Goal: Information Seeking & Learning: Learn about a topic

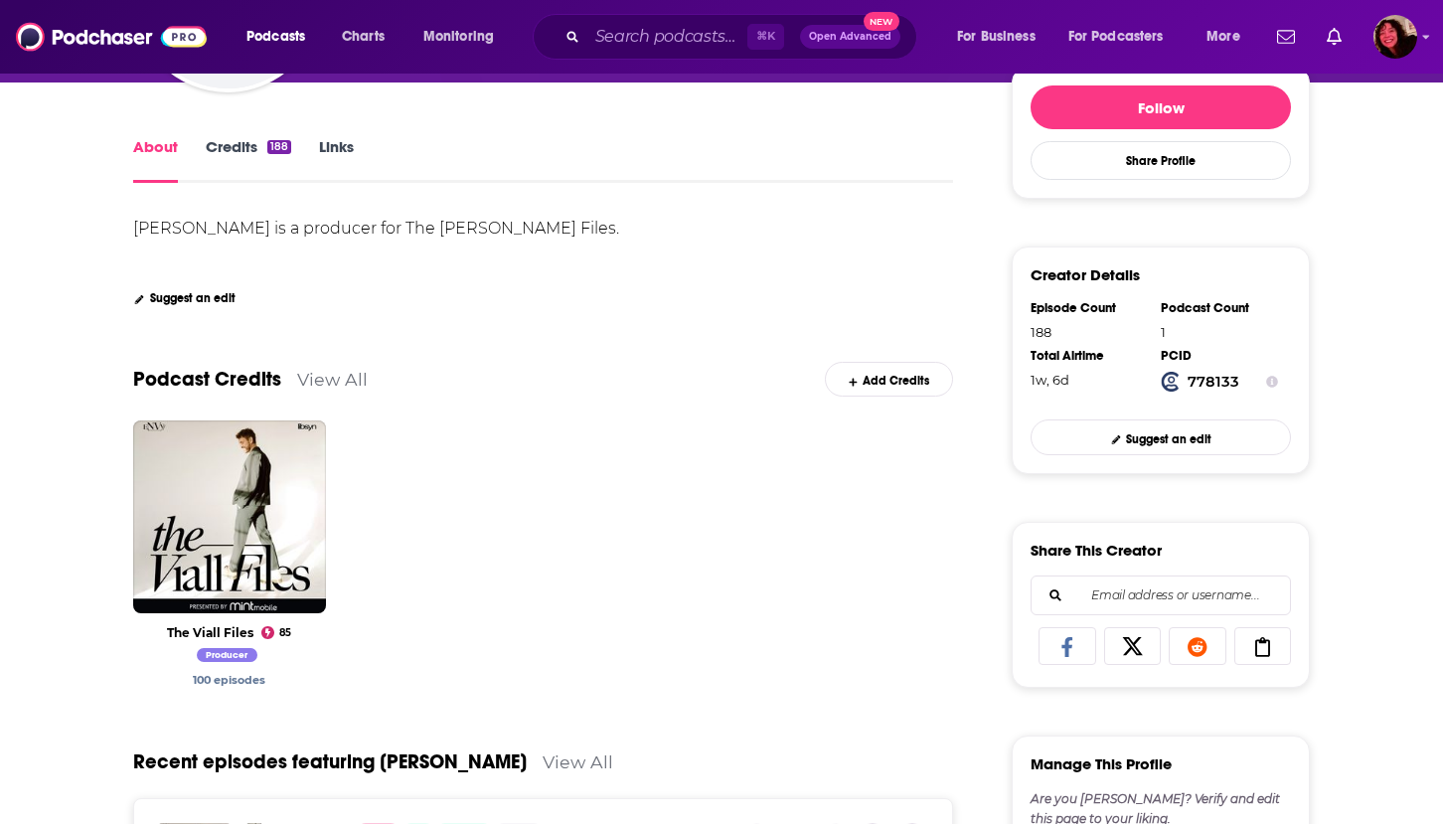
scroll to position [302, 0]
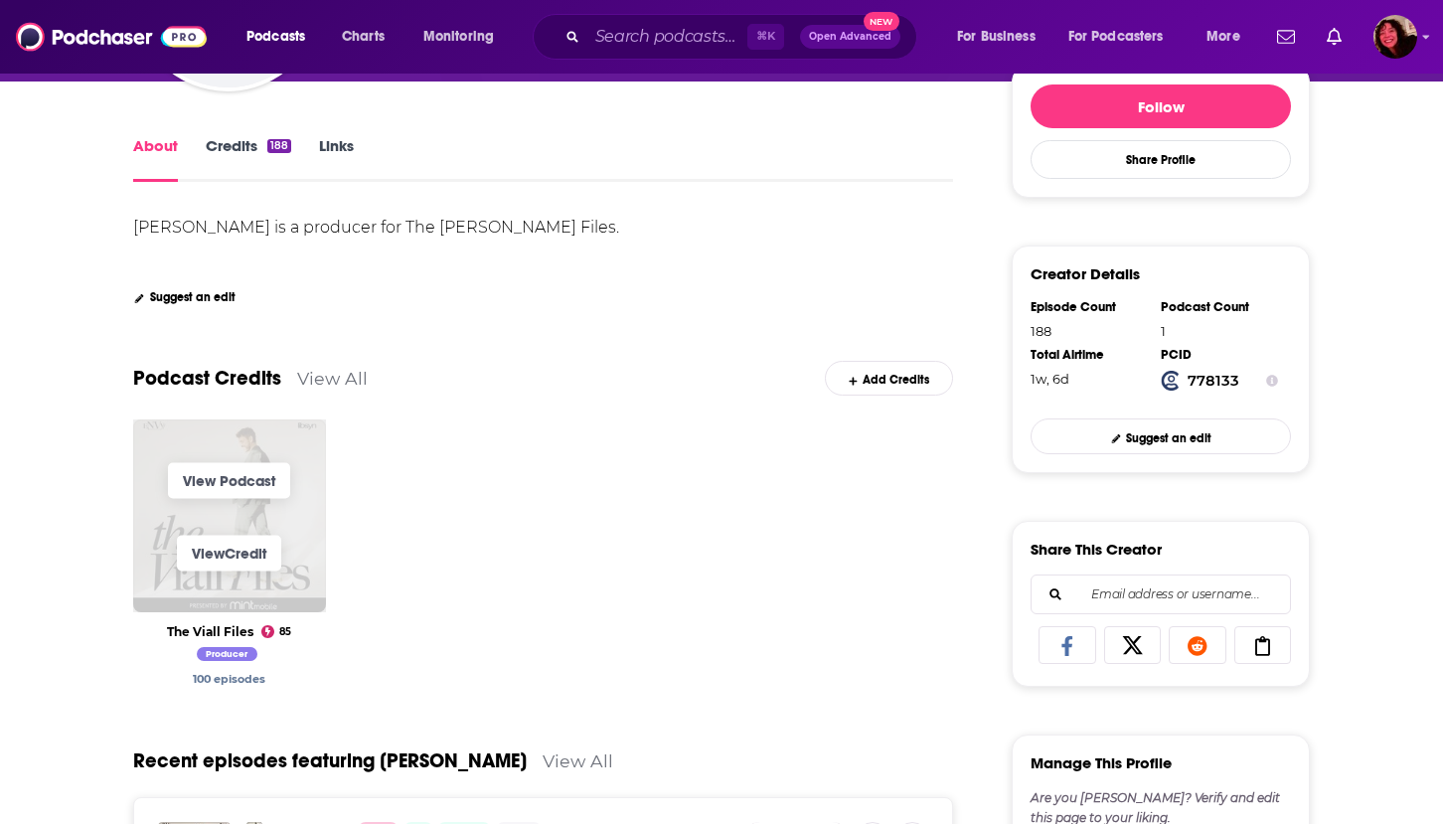
click at [263, 603] on span "View Podcast View Credit" at bounding box center [229, 515] width 193 height 193
click at [228, 473] on link "View Podcast" at bounding box center [229, 480] width 122 height 36
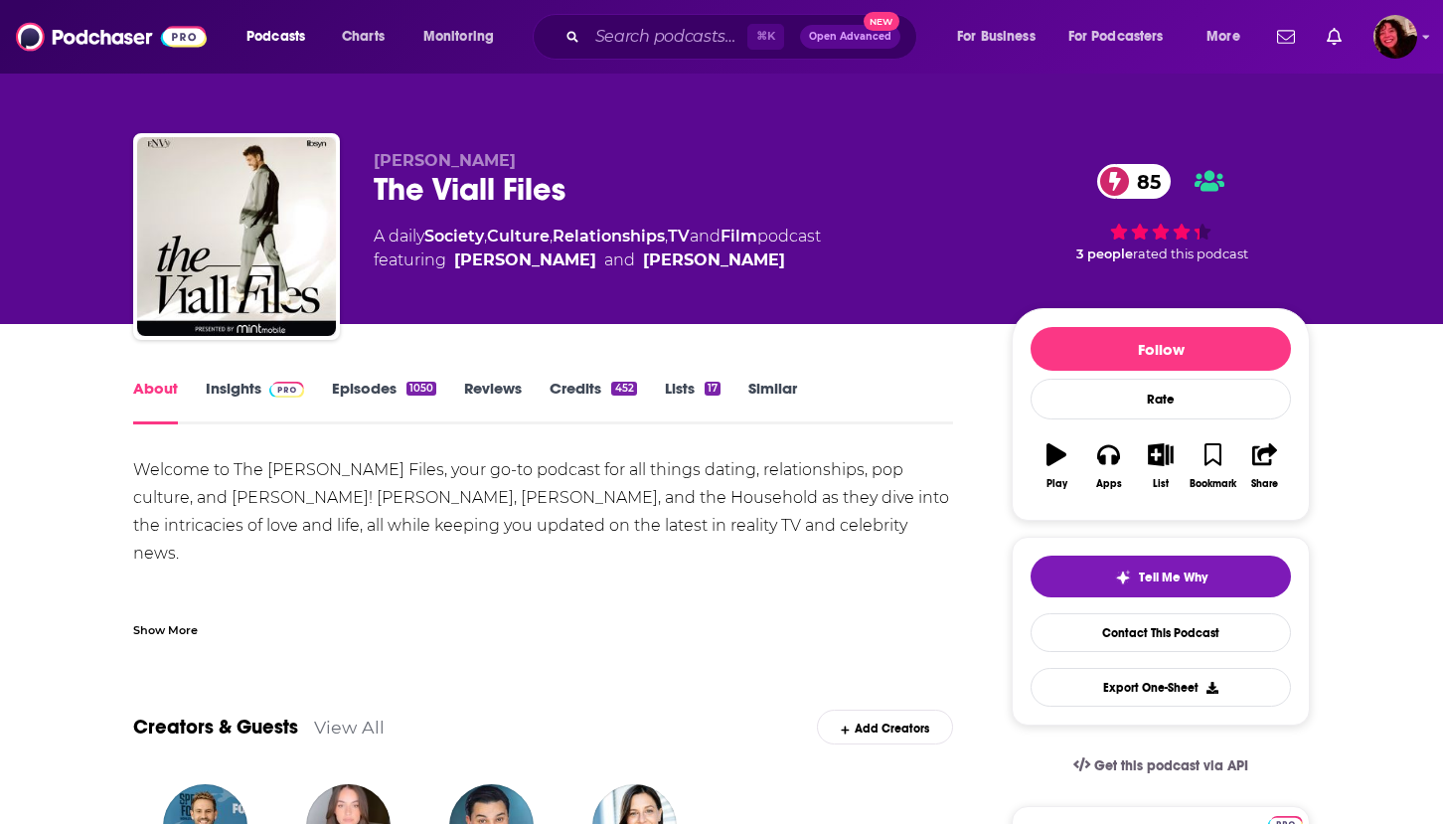
click at [220, 380] on link "Insights" at bounding box center [255, 402] width 98 height 46
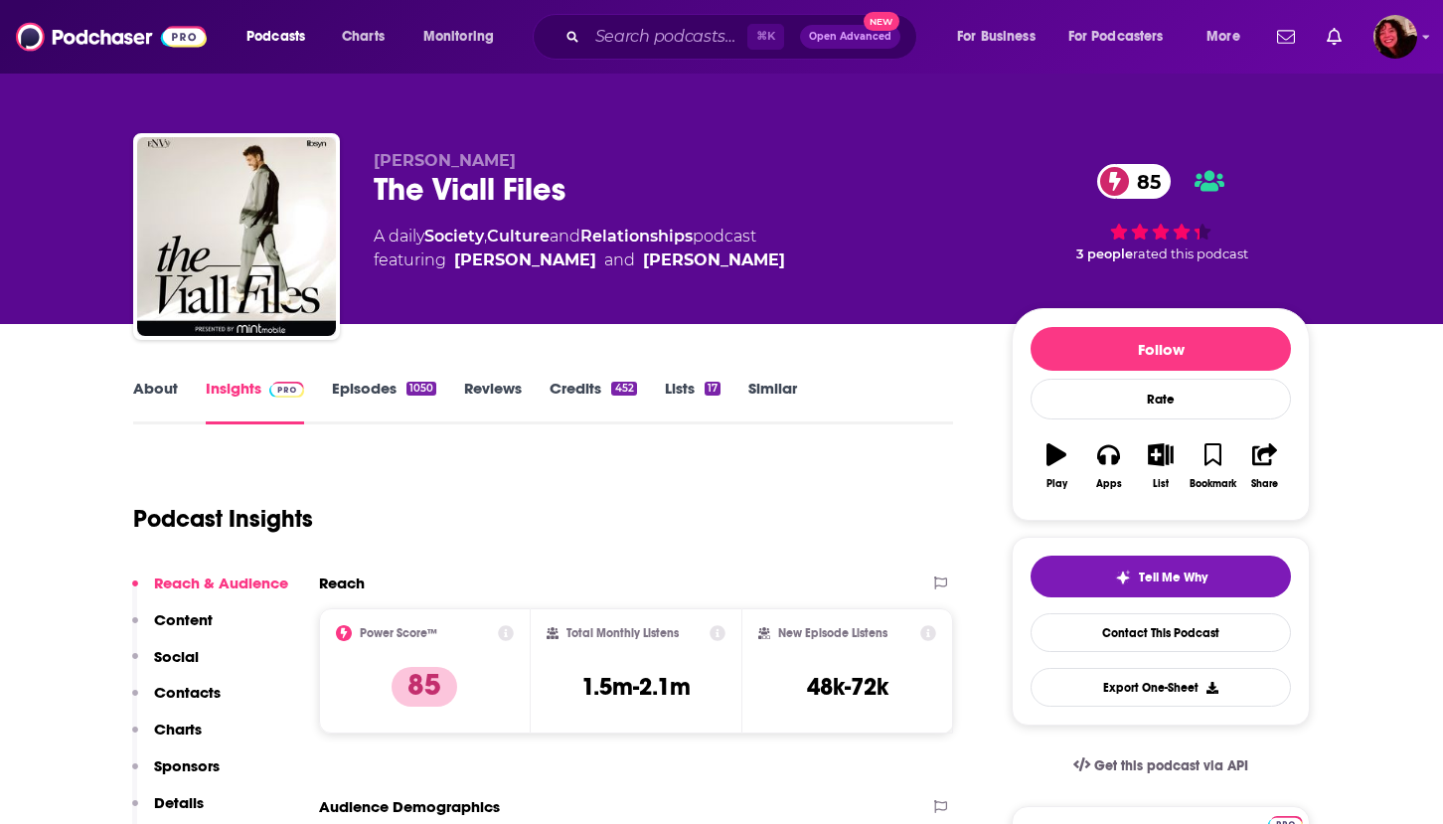
click at [181, 692] on p "Contacts" at bounding box center [187, 692] width 67 height 19
